Goal: Task Accomplishment & Management: Manage account settings

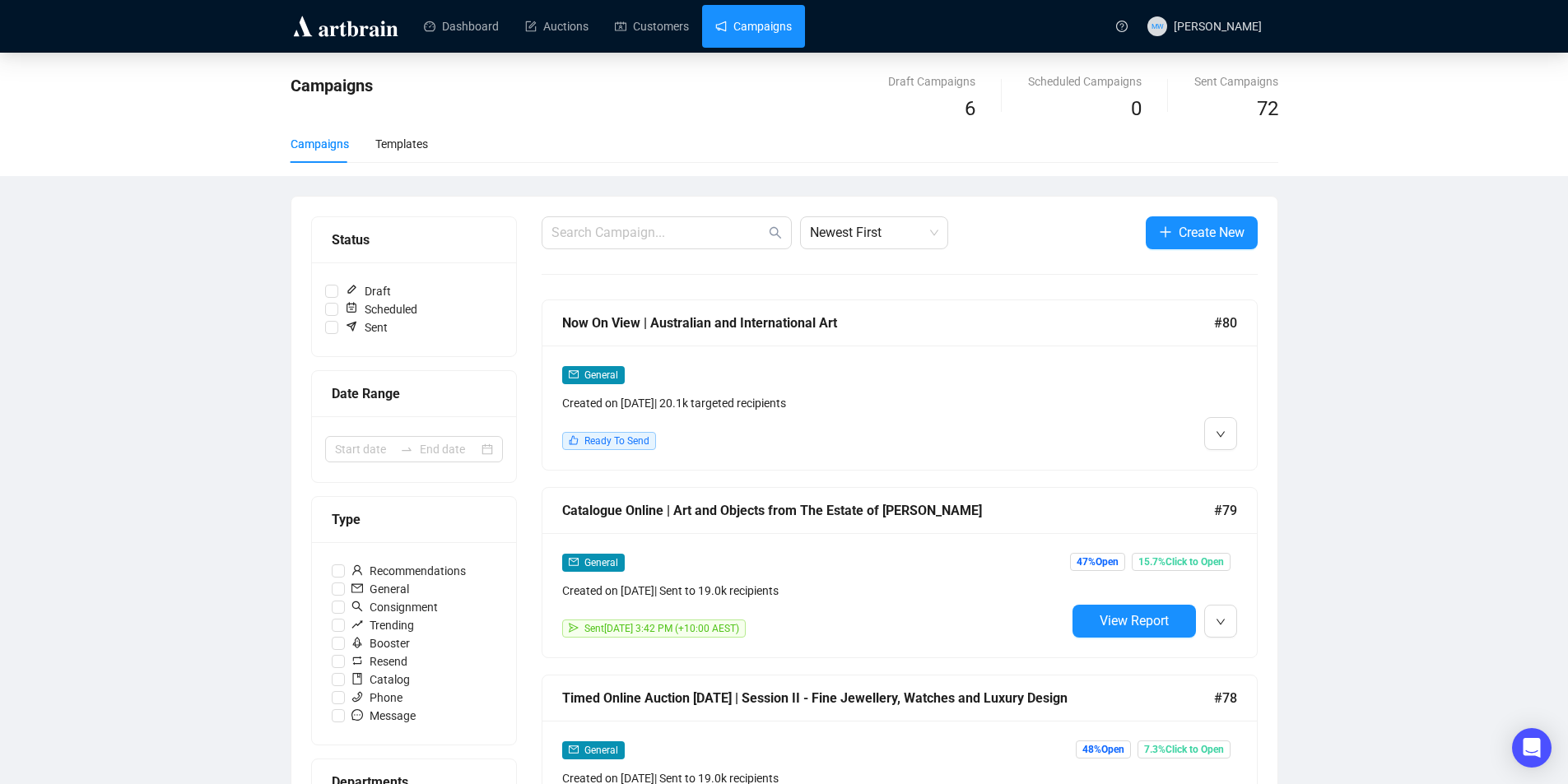
click at [734, 329] on div "Now On View | Australian and International Art" at bounding box center [889, 323] width 652 height 20
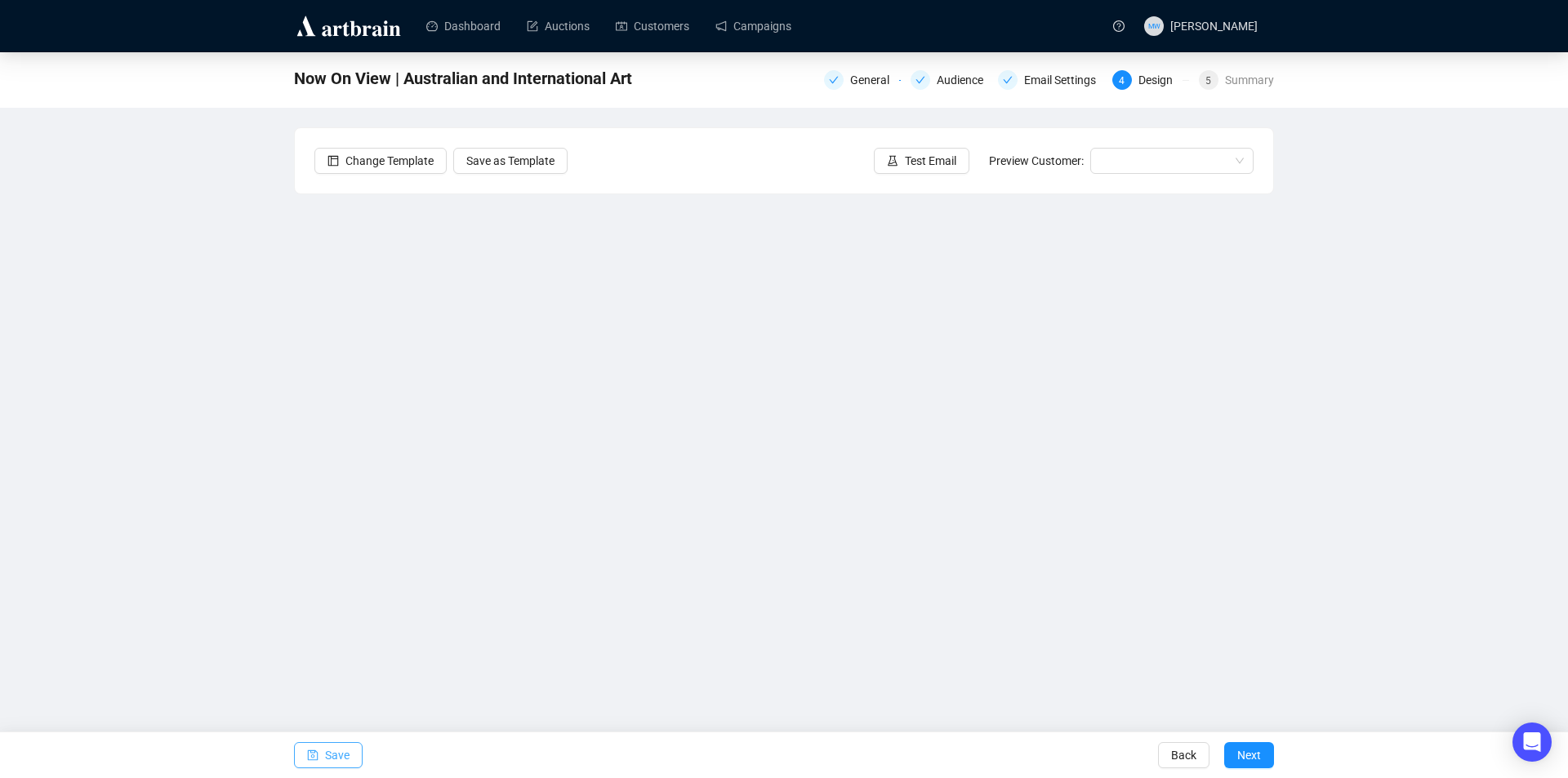
click at [323, 745] on button "Save" at bounding box center [329, 755] width 68 height 26
click at [342, 755] on span "Save" at bounding box center [337, 755] width 24 height 46
click at [340, 761] on span "Save" at bounding box center [337, 755] width 24 height 46
click at [329, 755] on span "Save" at bounding box center [337, 755] width 24 height 46
click at [318, 752] on icon "save" at bounding box center [313, 755] width 12 height 12
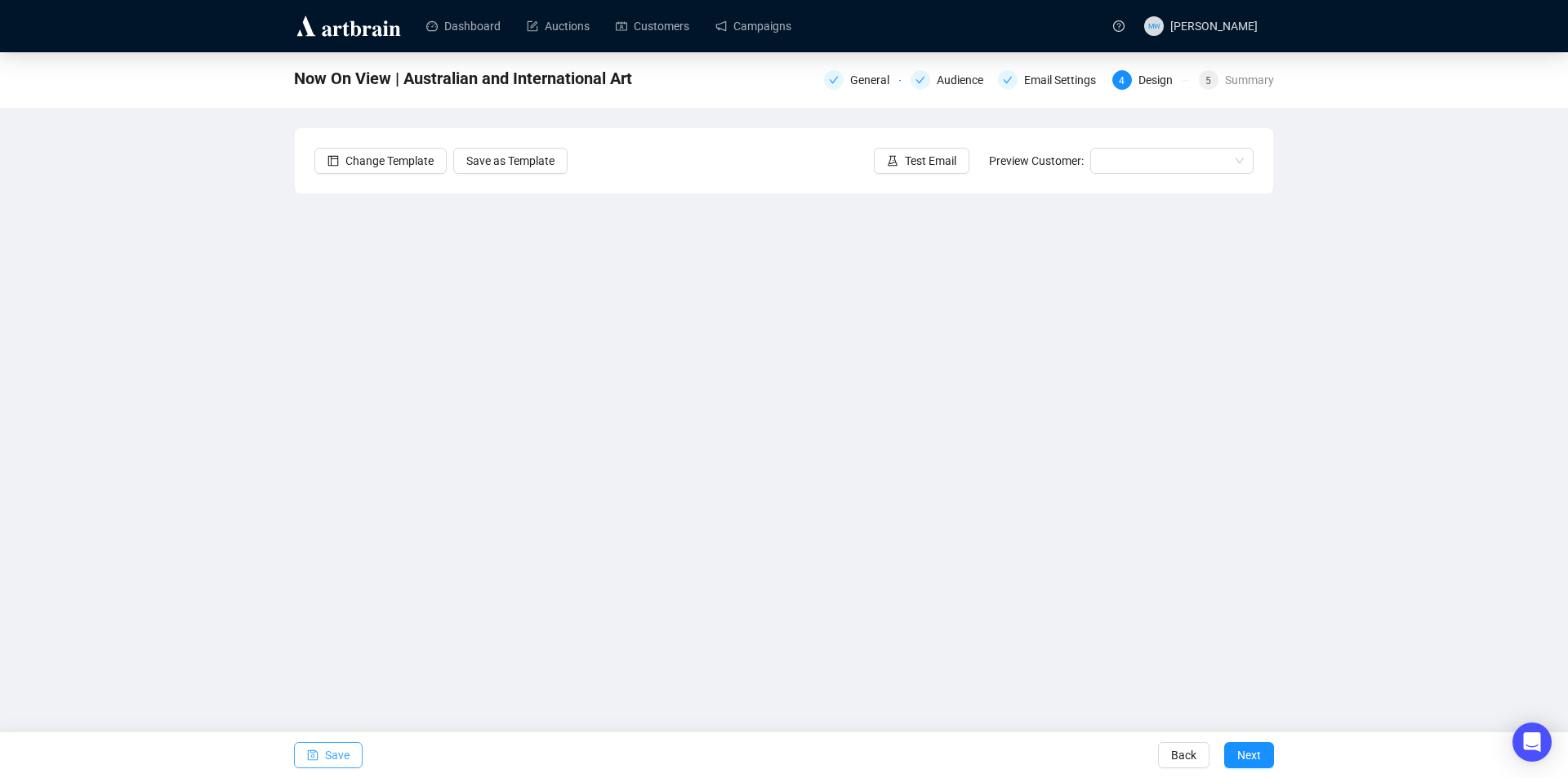
click at [348, 755] on span "Save" at bounding box center [337, 755] width 24 height 46
click at [328, 756] on span "Save" at bounding box center [337, 755] width 24 height 46
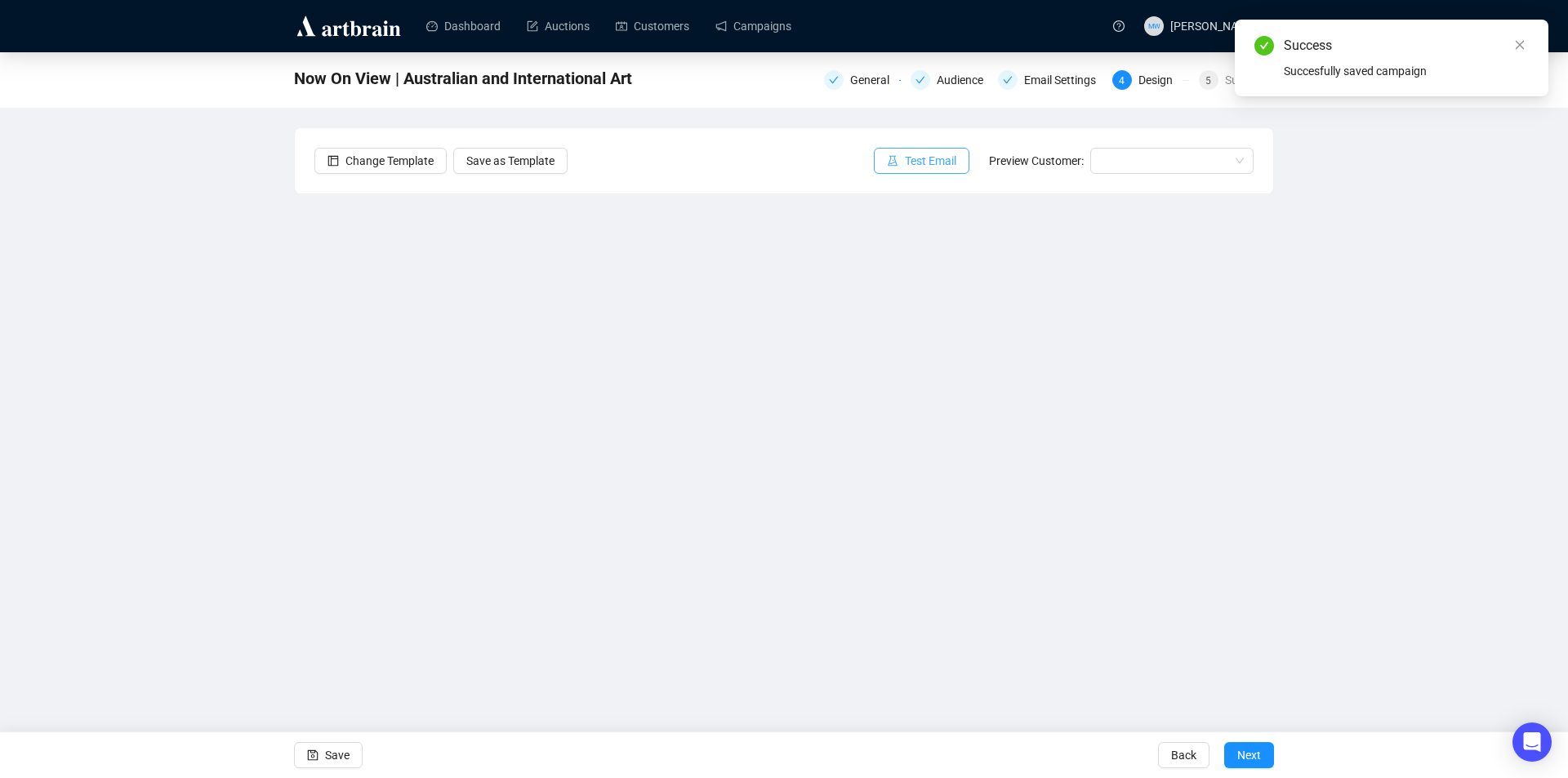
click at [928, 162] on span "Test Email" at bounding box center [931, 161] width 52 height 18
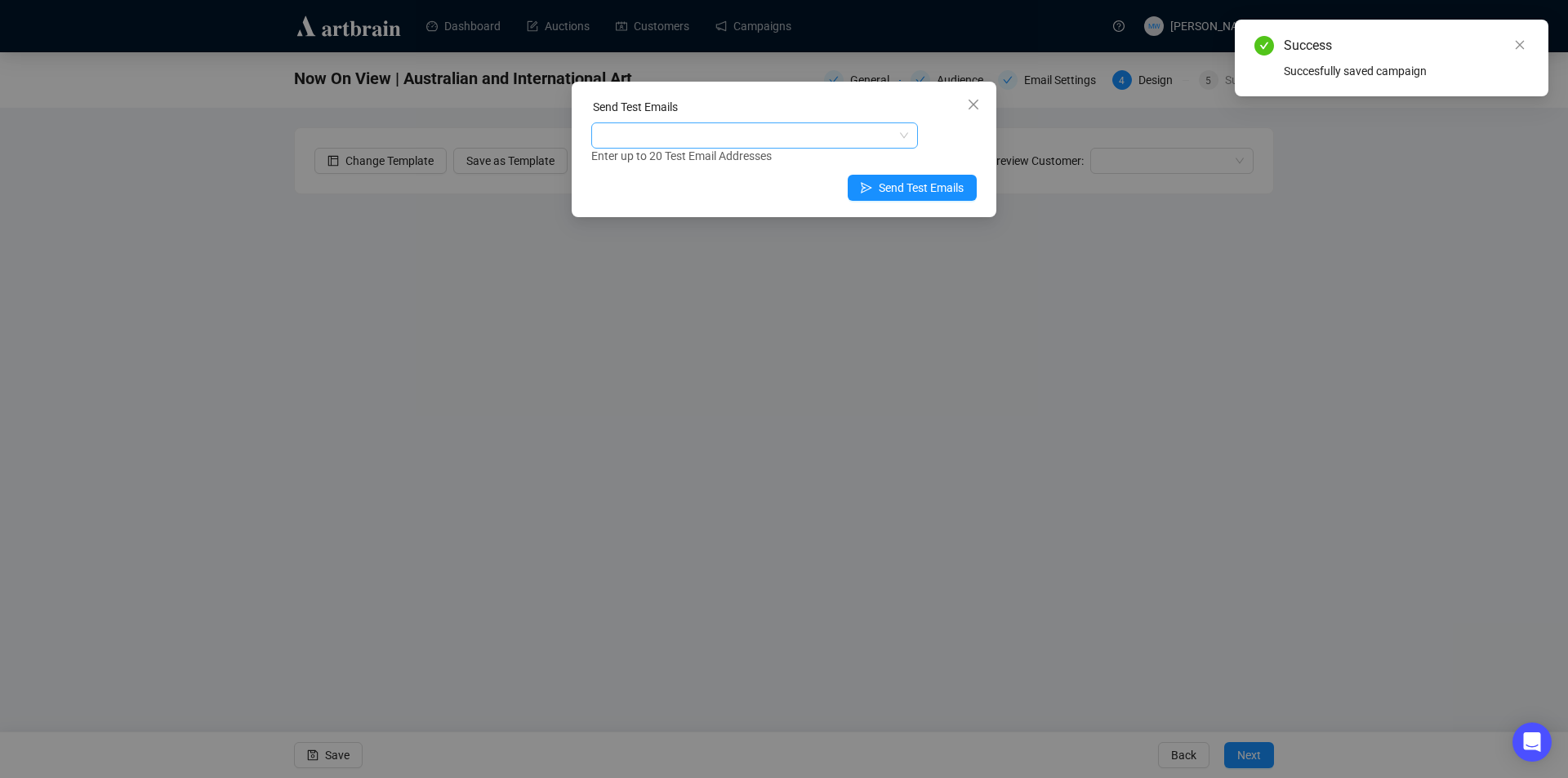
click at [738, 133] on div at bounding box center [746, 135] width 303 height 23
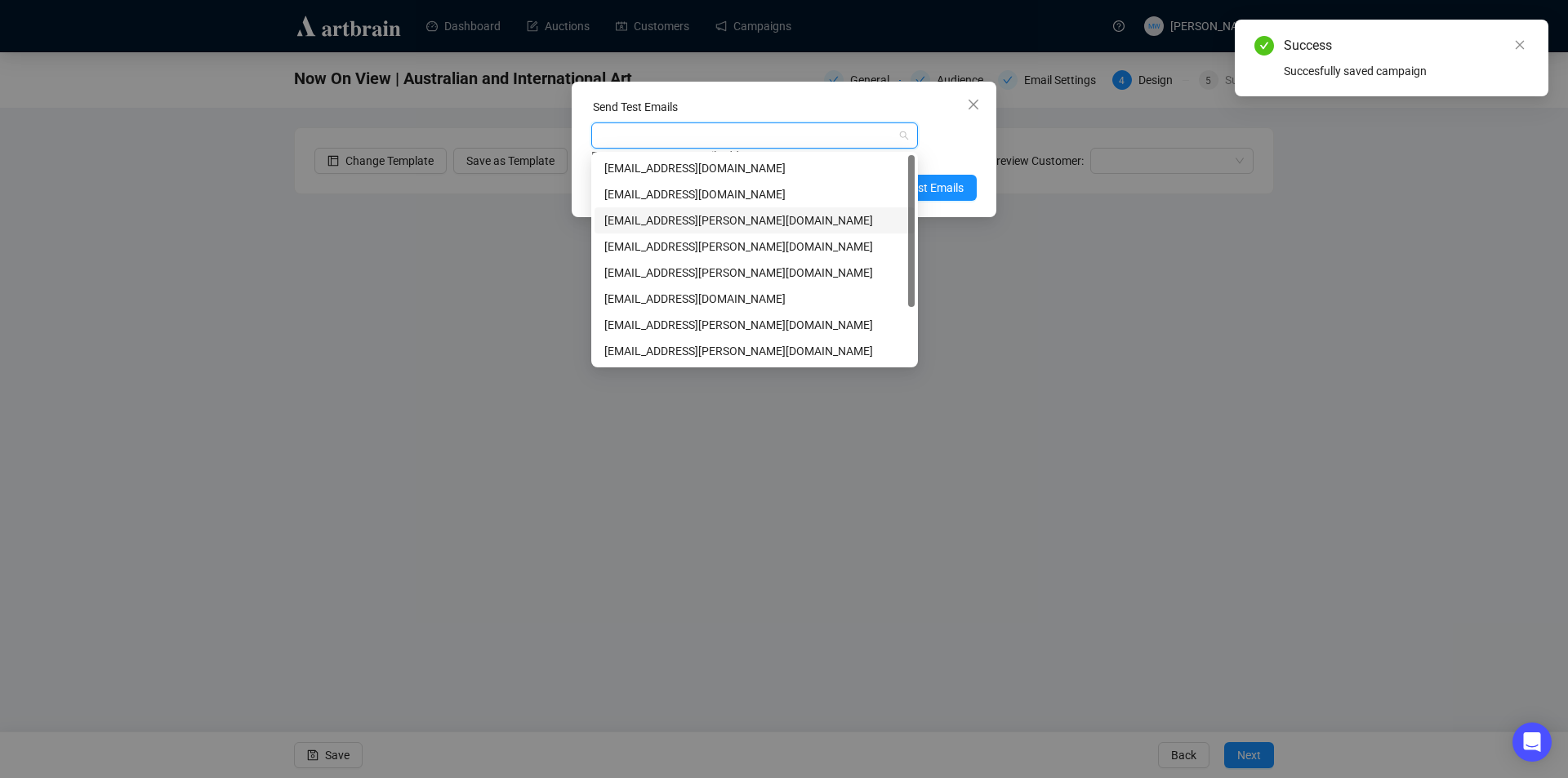
click at [624, 213] on div "[EMAIL_ADDRESS][PERSON_NAME][DOMAIN_NAME]" at bounding box center [755, 221] width 300 height 18
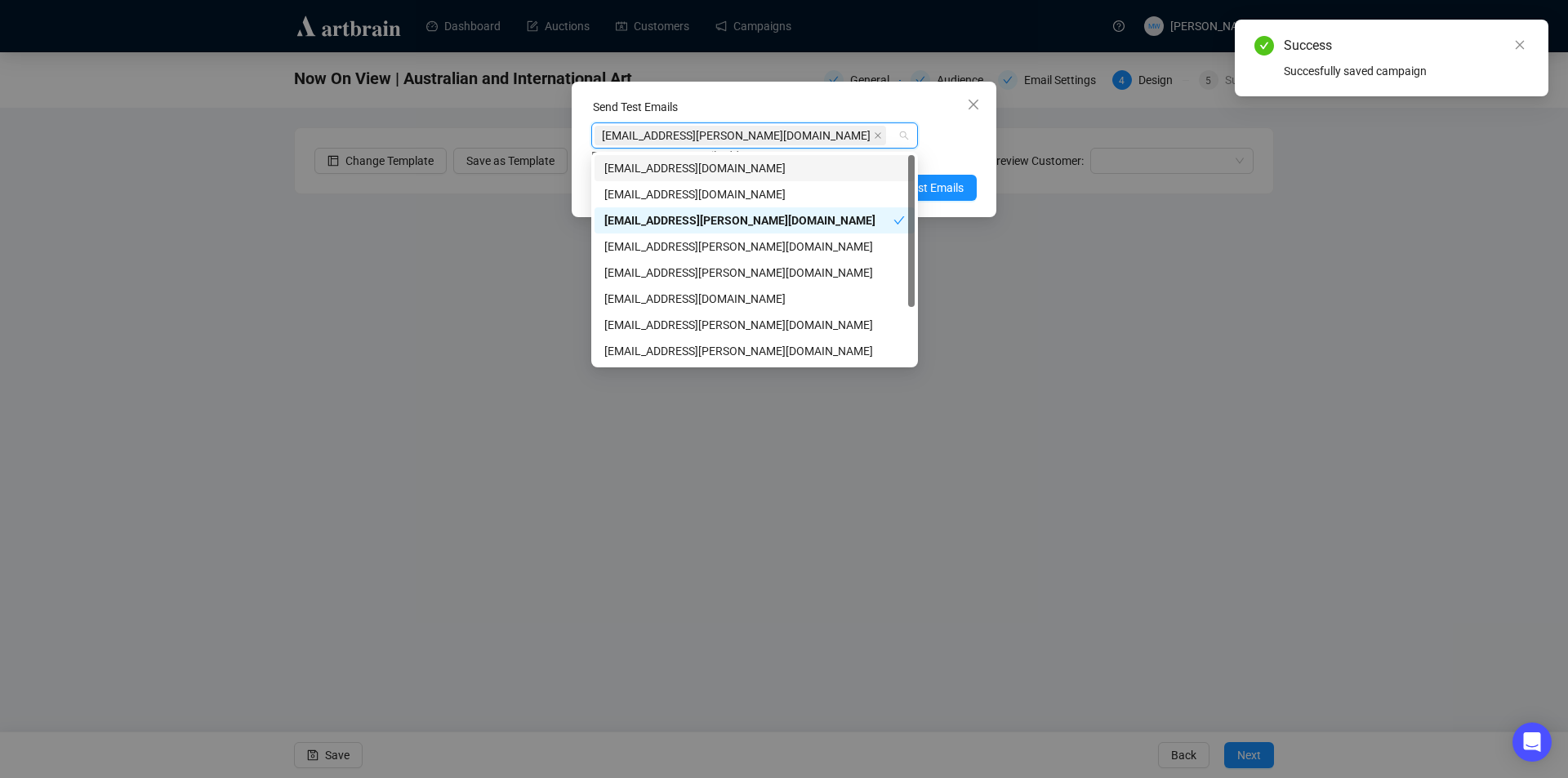
click at [976, 137] on div "[EMAIL_ADDRESS][PERSON_NAME][DOMAIN_NAME] Enter up to 20 Test Email Addresses" at bounding box center [784, 143] width 385 height 43
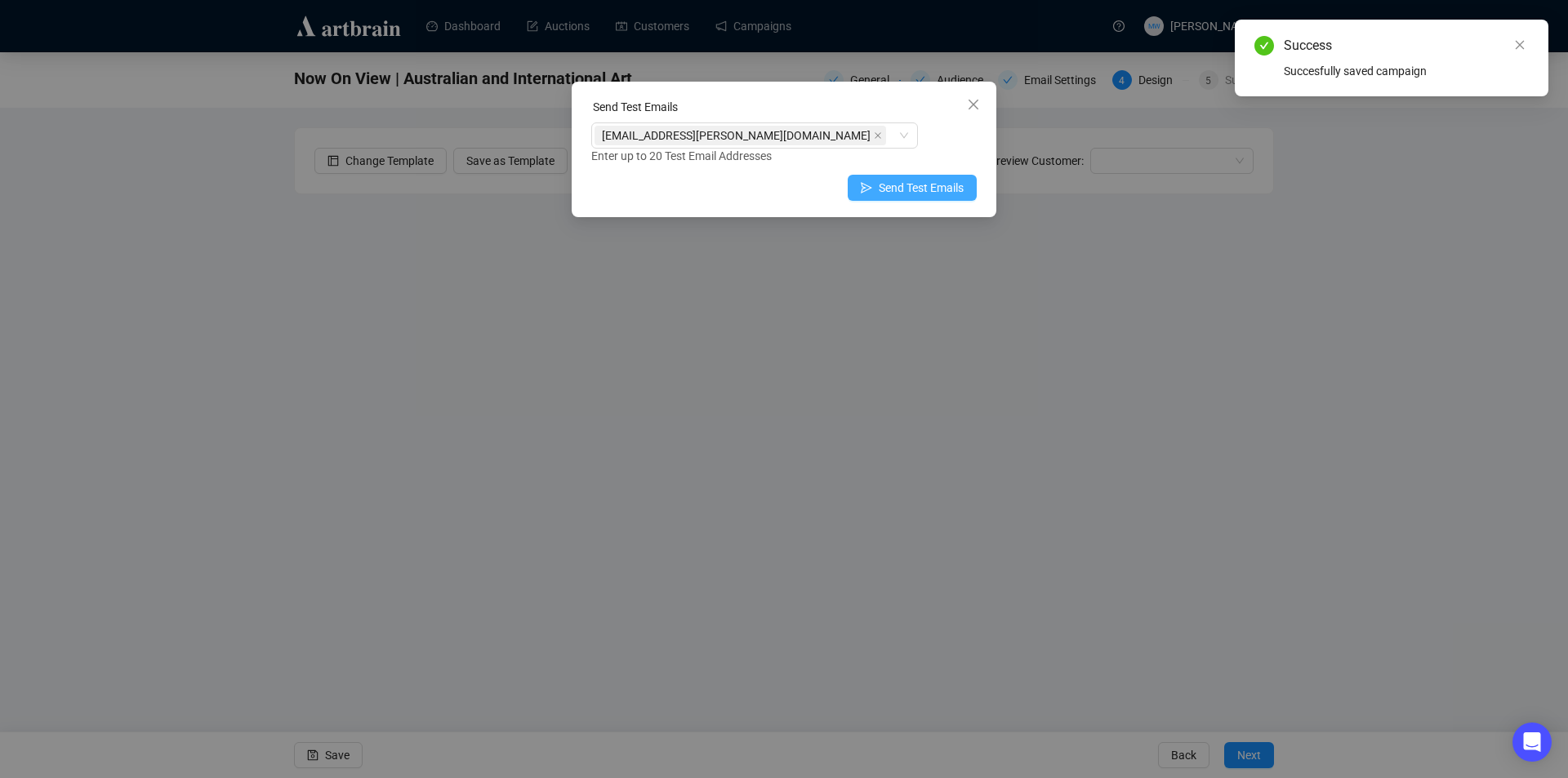
click at [940, 185] on span "Send Test Emails" at bounding box center [922, 188] width 85 height 18
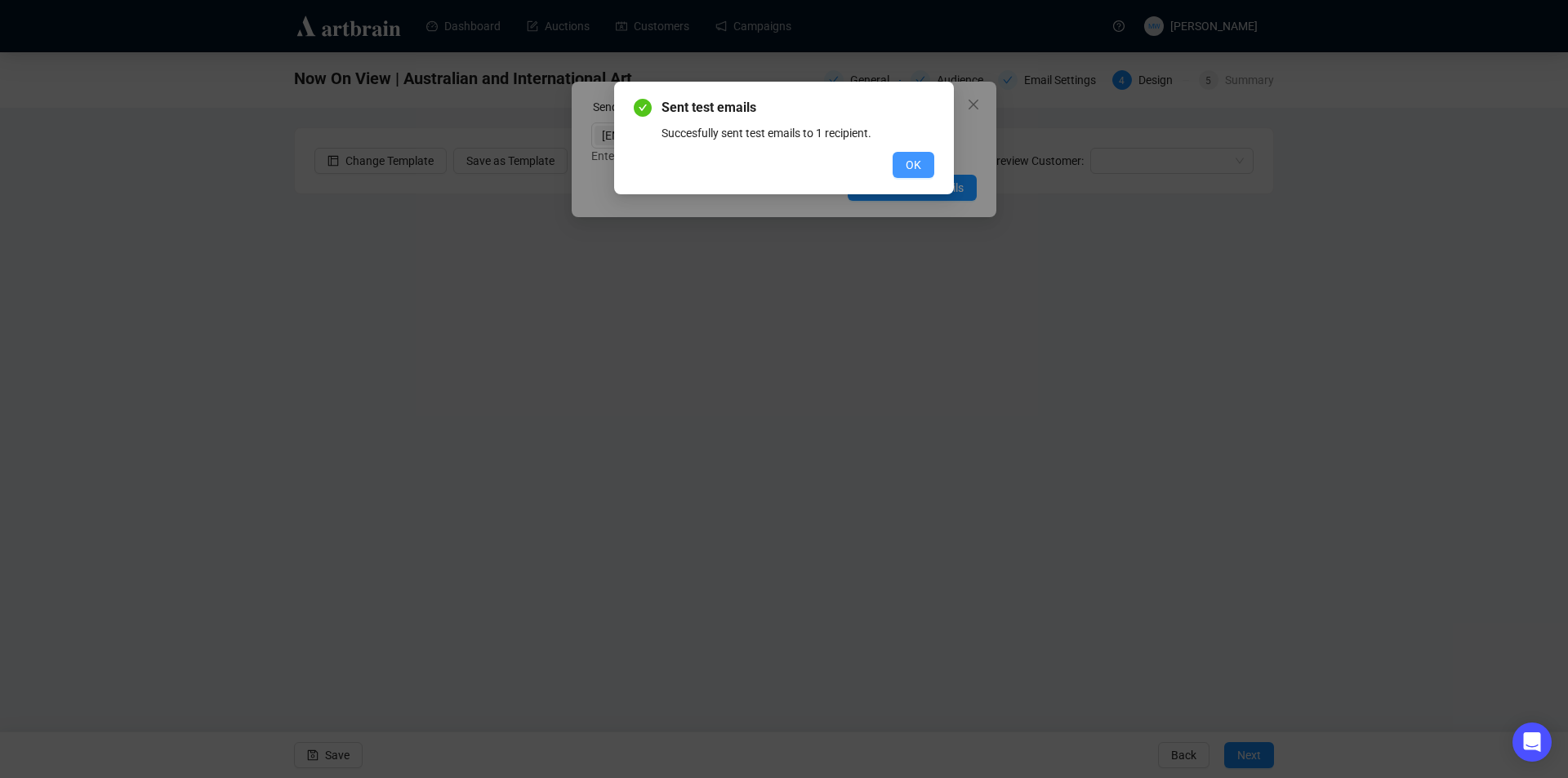
click at [909, 166] on span "OK" at bounding box center [913, 165] width 16 height 18
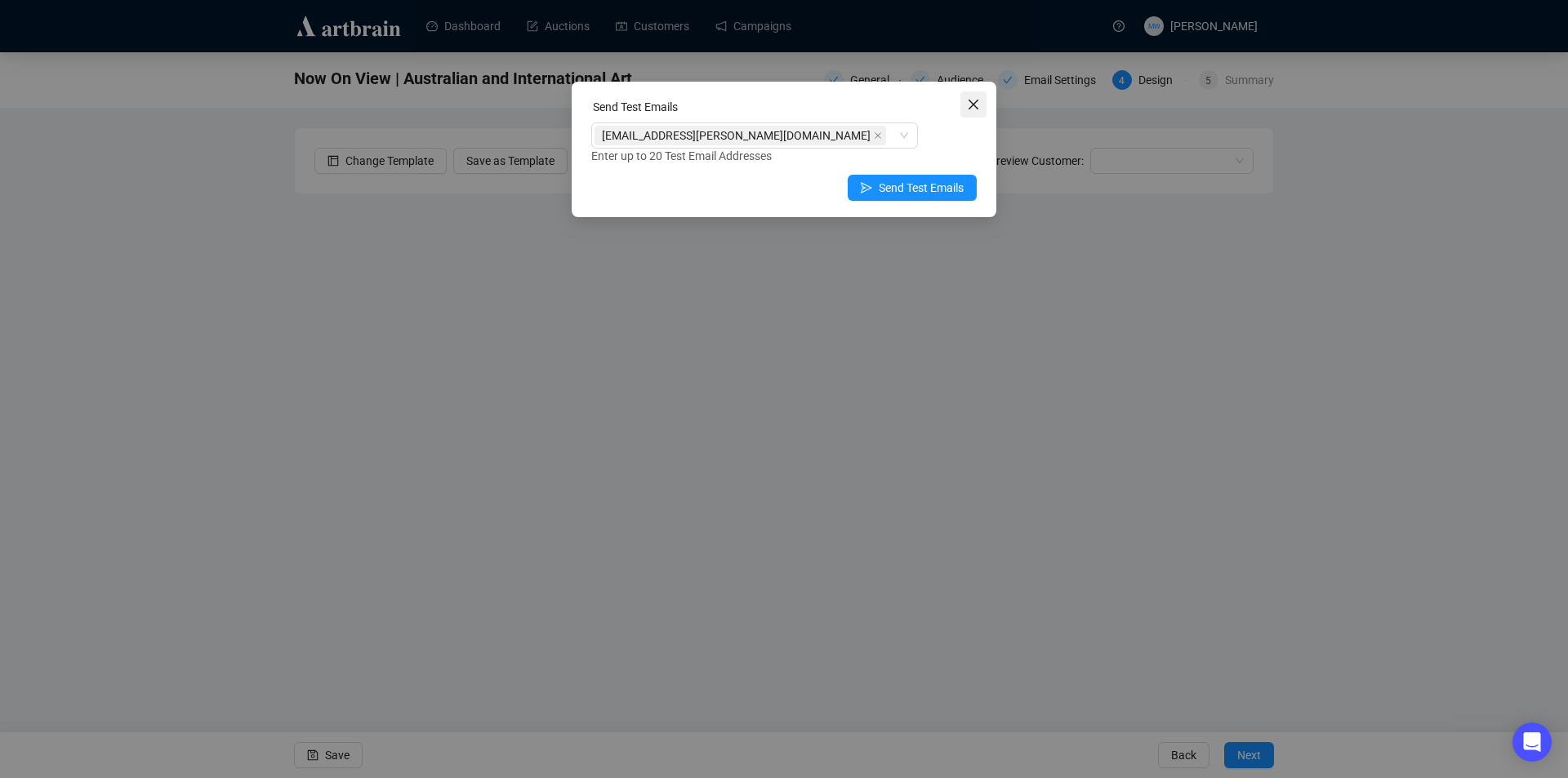
click at [968, 108] on icon "close" at bounding box center [973, 105] width 13 height 13
